Goal: Task Accomplishment & Management: Manage account settings

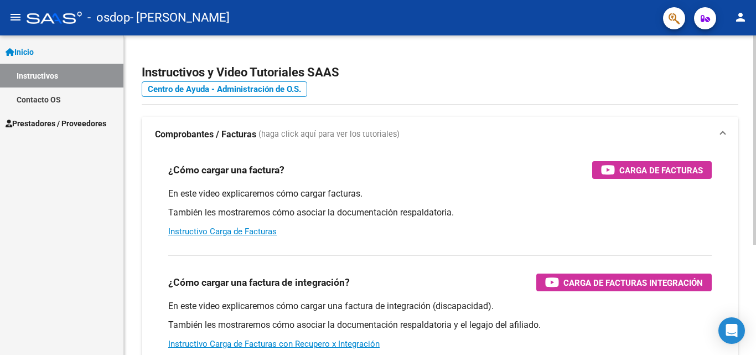
scroll to position [57, 0]
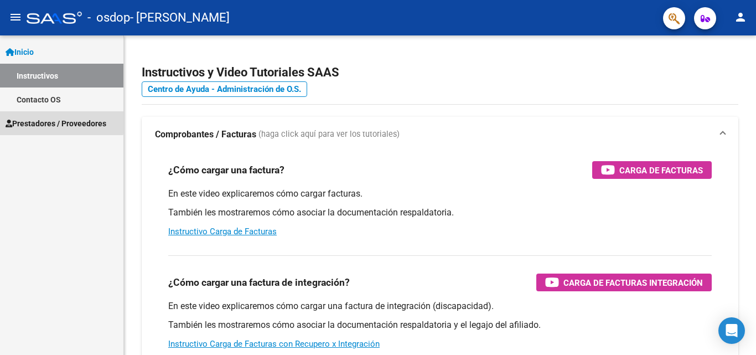
click at [47, 121] on span "Prestadores / Proveedores" at bounding box center [56, 123] width 101 height 12
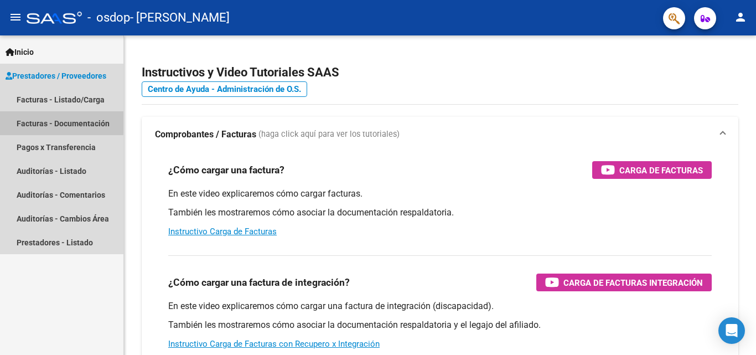
click at [45, 121] on link "Facturas - Documentación" at bounding box center [61, 123] width 123 height 24
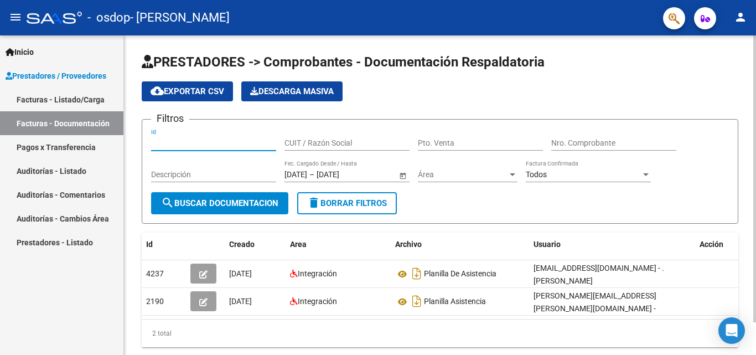
click at [217, 141] on input "Id" at bounding box center [213, 142] width 125 height 9
click at [339, 141] on input "CUIT / Razón Social" at bounding box center [346, 142] width 125 height 9
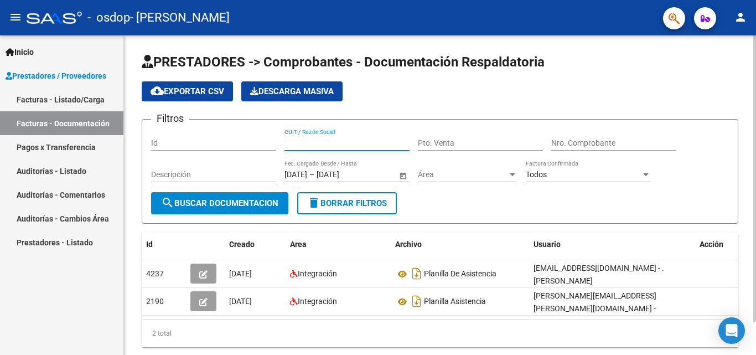
click at [755, 168] on div at bounding box center [754, 178] width 3 height 287
click at [755, 169] on div at bounding box center [754, 178] width 3 height 287
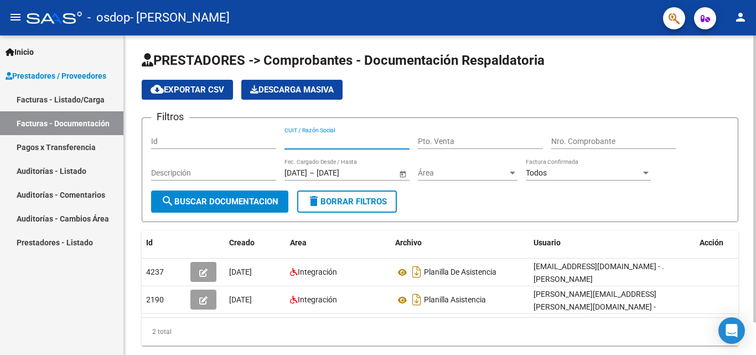
click at [346, 139] on input "CUIT / Razón Social" at bounding box center [346, 141] width 125 height 9
